Goal: Information Seeking & Learning: Learn about a topic

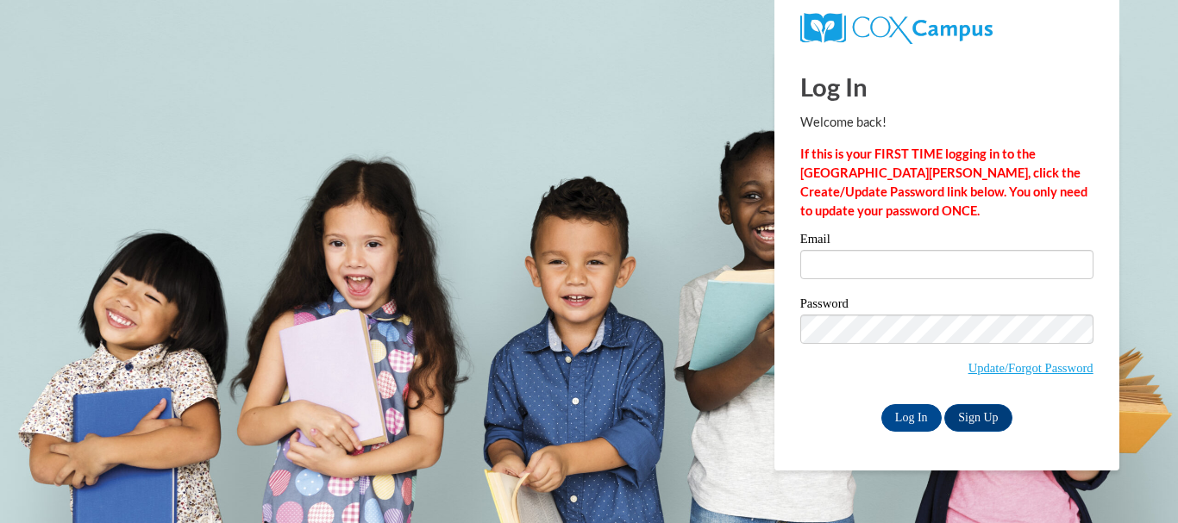
type input "gquiles@lccaa.net"
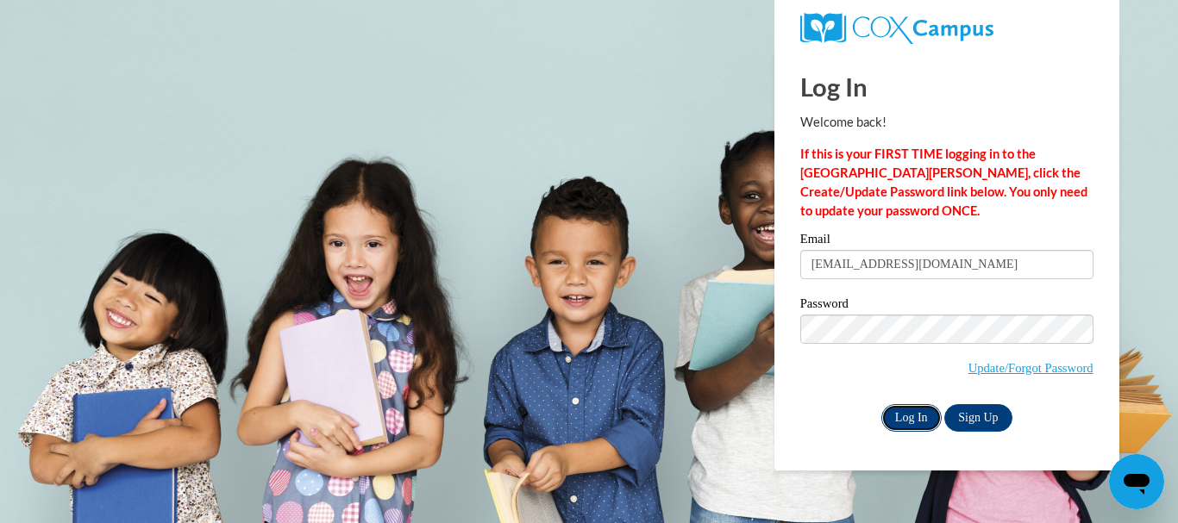
click at [923, 414] on input "Log In" at bounding box center [911, 418] width 60 height 28
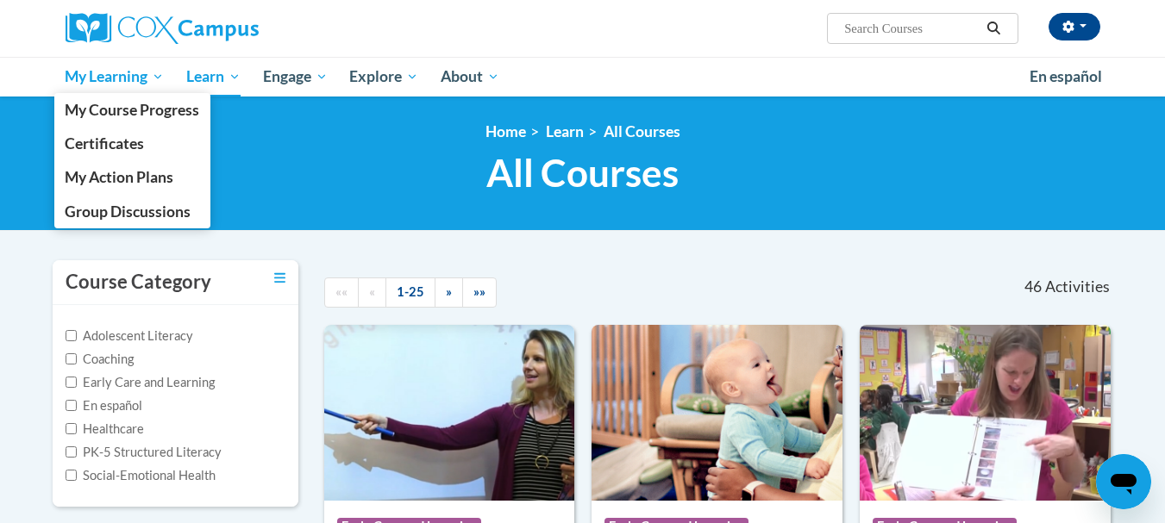
click at [143, 82] on span "My Learning" at bounding box center [114, 76] width 99 height 21
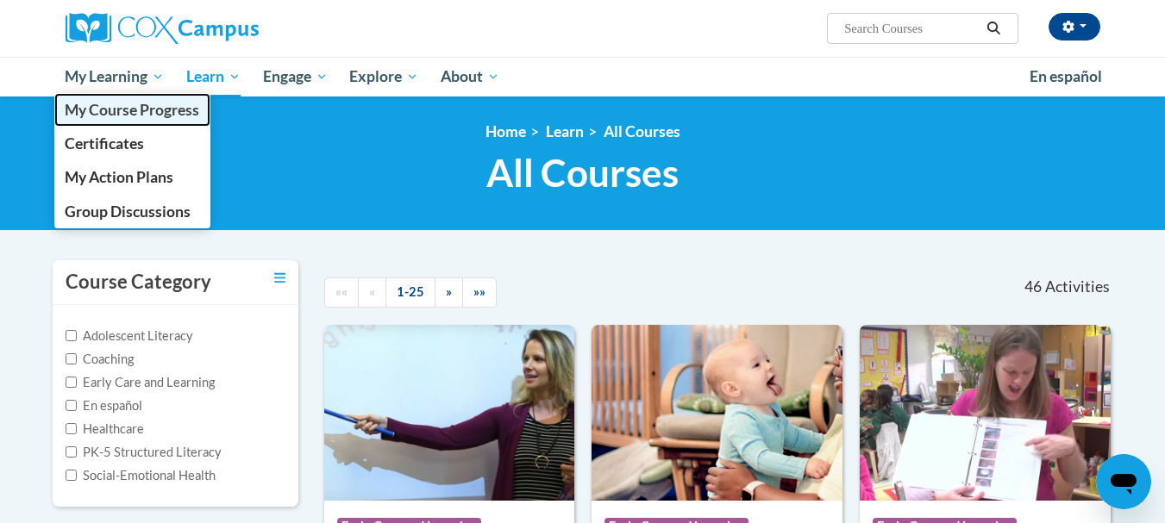
click at [149, 106] on span "My Course Progress" at bounding box center [132, 110] width 134 height 18
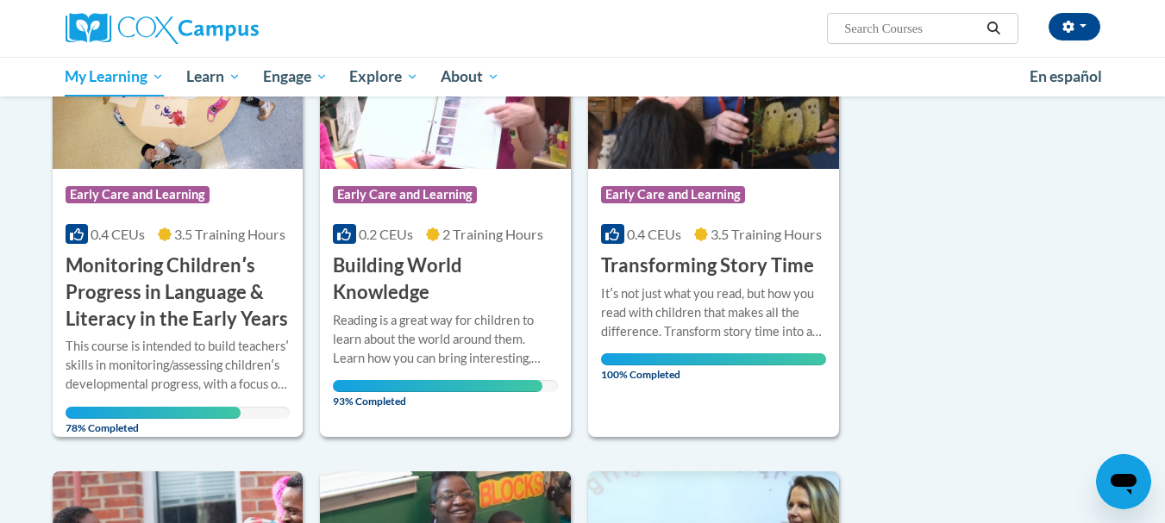
scroll to position [322, 0]
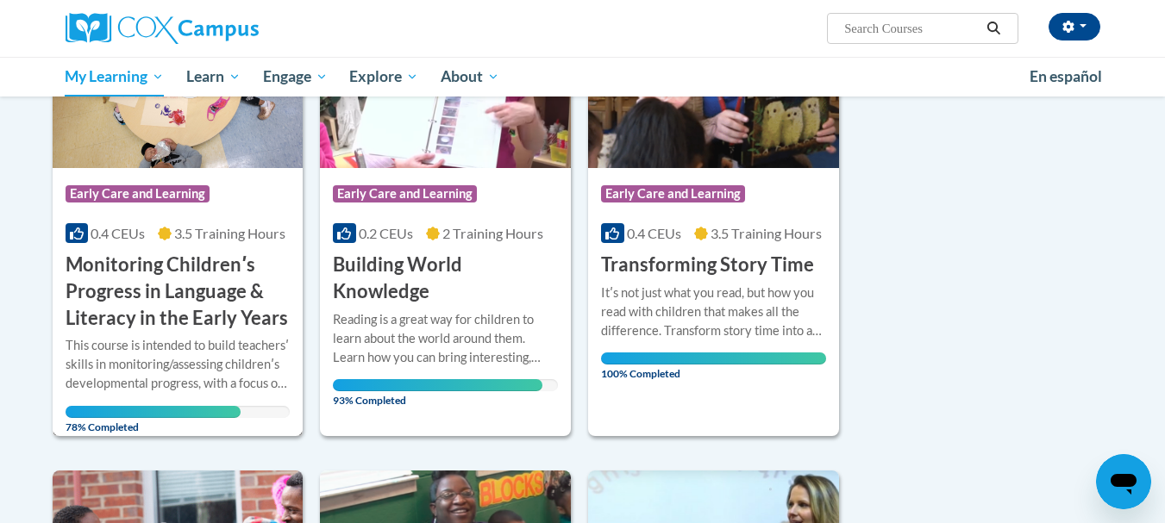
click at [147, 290] on h3 "Monitoring Childrenʹs Progress in Language & Literacy in the Early Years" at bounding box center [178, 291] width 225 height 79
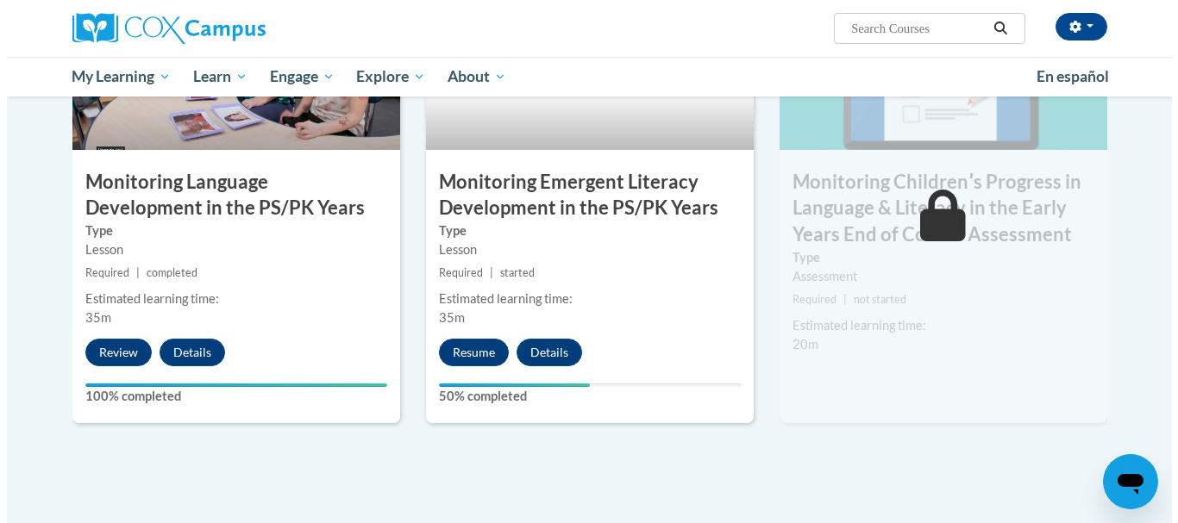
scroll to position [1552, 0]
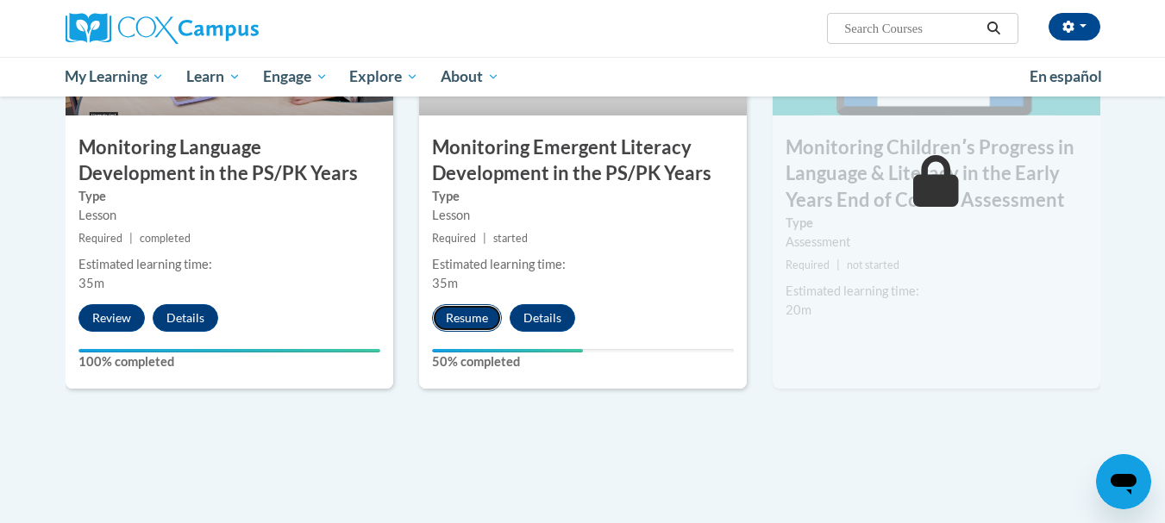
click at [457, 313] on button "Resume" at bounding box center [467, 318] width 70 height 28
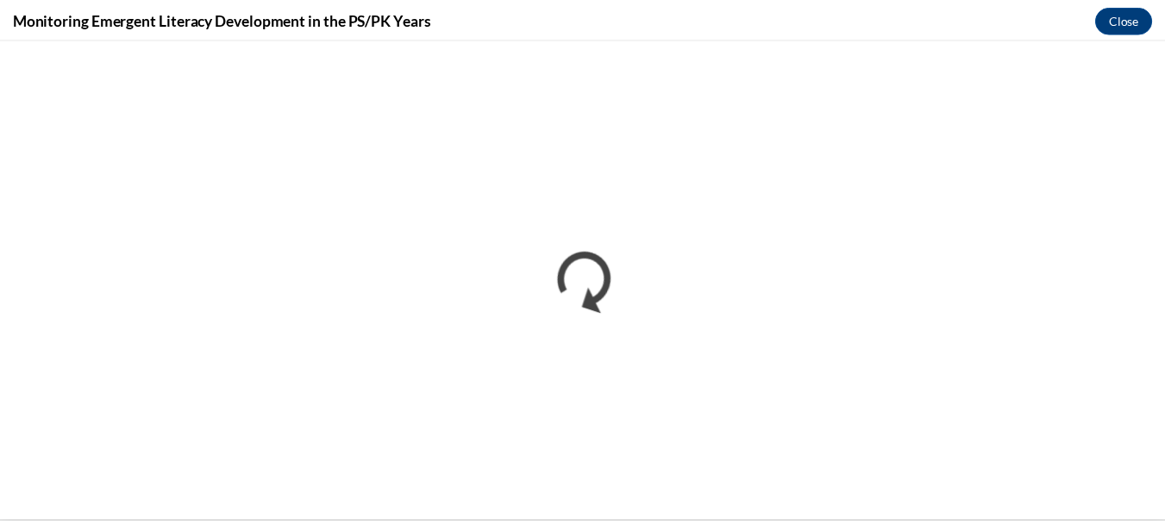
scroll to position [0, 0]
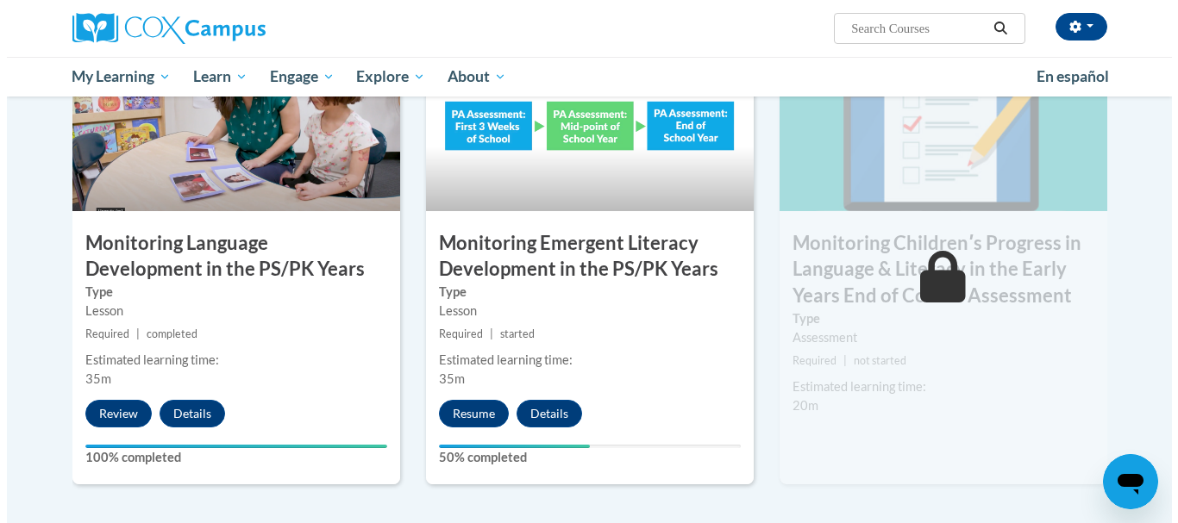
scroll to position [1472, 0]
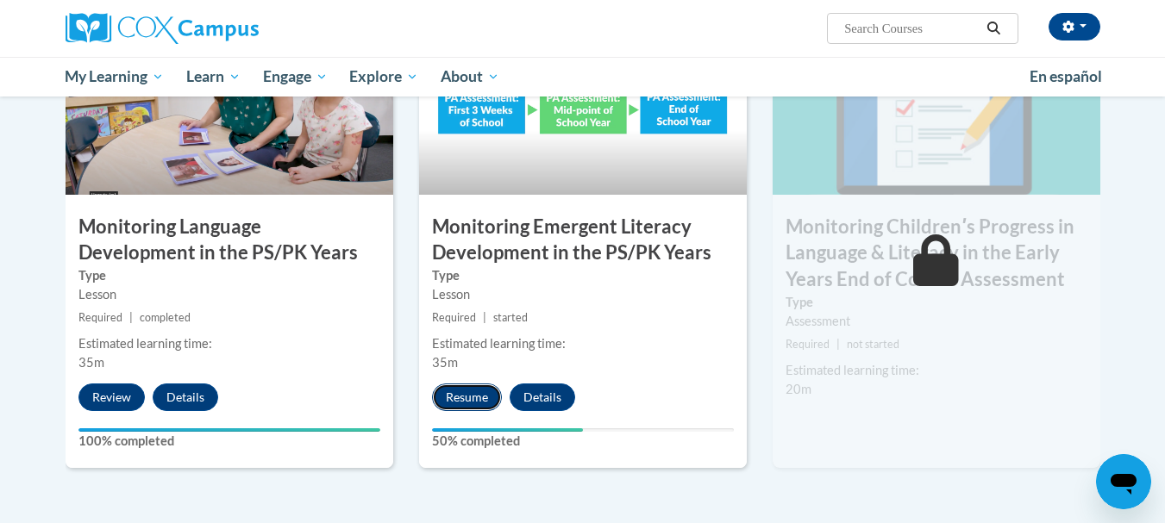
click at [471, 399] on button "Resume" at bounding box center [467, 398] width 70 height 28
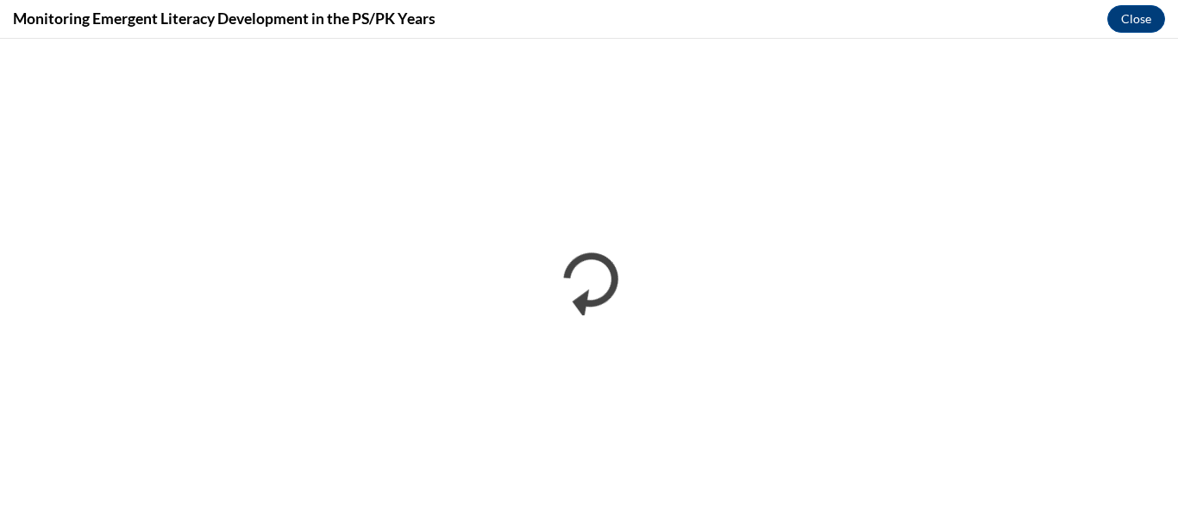
scroll to position [0, 0]
